Goal: Navigation & Orientation: Find specific page/section

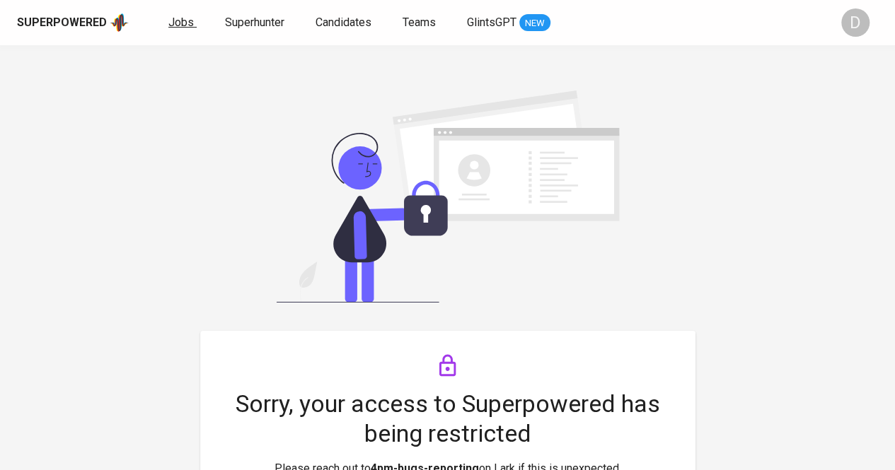
click at [178, 22] on span "Jobs" at bounding box center [180, 22] width 25 height 13
click at [252, 25] on span "Superhunter" at bounding box center [254, 22] width 59 height 13
click at [330, 26] on span "Candidates" at bounding box center [343, 22] width 56 height 13
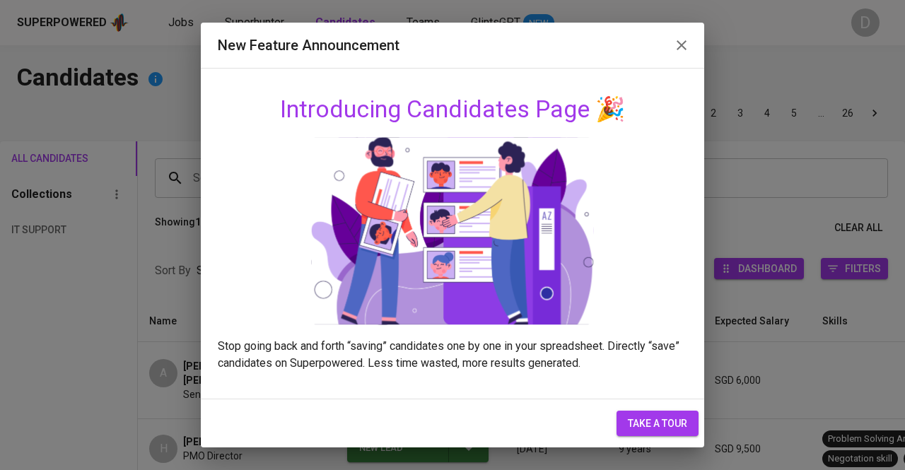
click at [683, 45] on icon "button" at bounding box center [681, 45] width 17 height 17
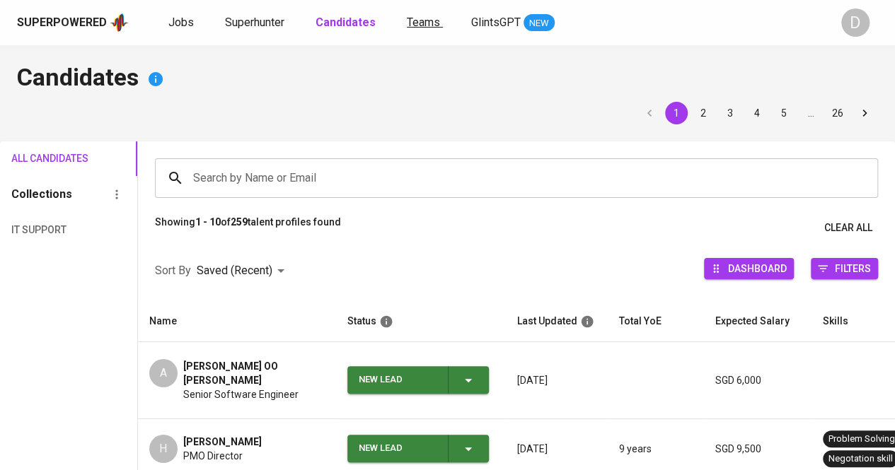
click at [422, 26] on span "Teams" at bounding box center [423, 22] width 33 height 13
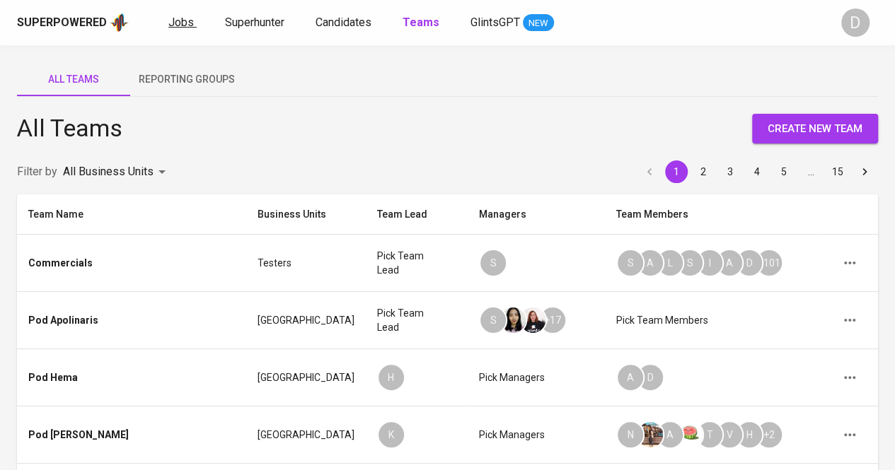
click at [182, 27] on span "Jobs" at bounding box center [180, 22] width 25 height 13
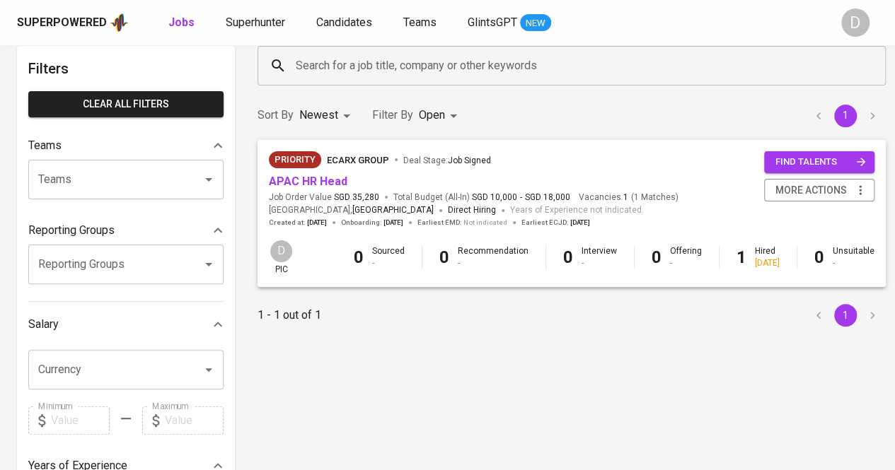
scroll to position [66, 0]
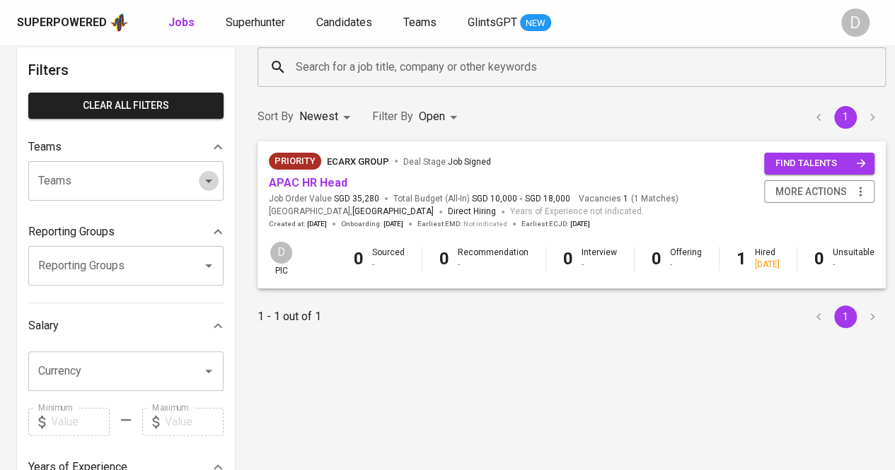
click at [208, 176] on icon "Open" at bounding box center [208, 181] width 17 height 17
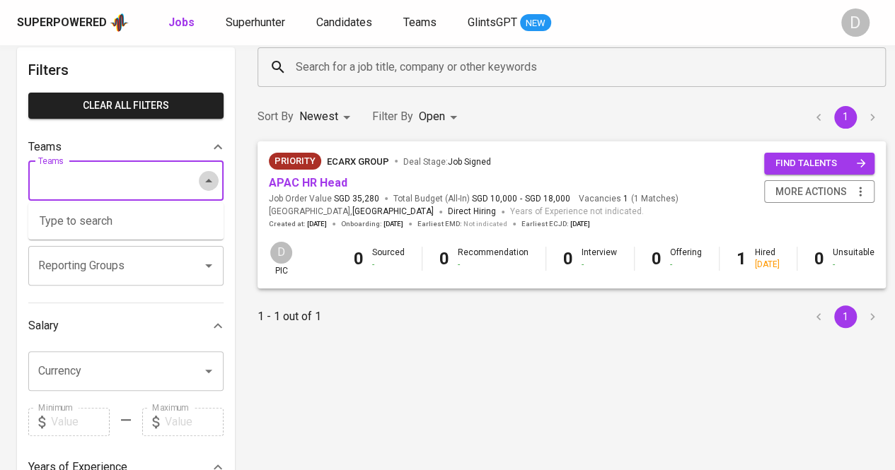
click at [210, 178] on icon "Close" at bounding box center [208, 181] width 17 height 17
click at [213, 179] on icon "Open" at bounding box center [208, 181] width 17 height 17
type input "sg"
click at [202, 176] on icon "Close" at bounding box center [208, 181] width 17 height 17
